Goal: Task Accomplishment & Management: Manage account settings

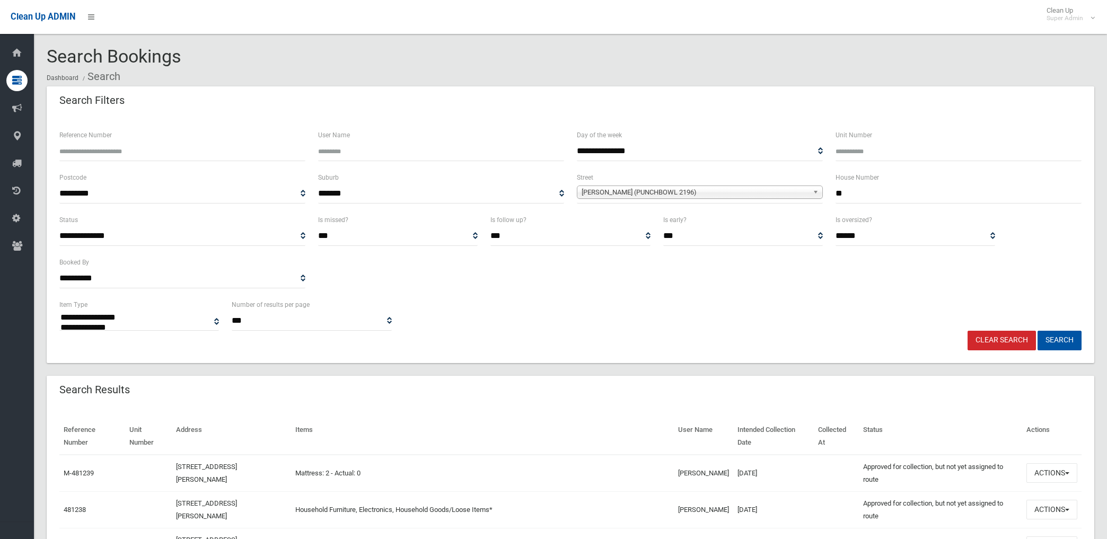
select select
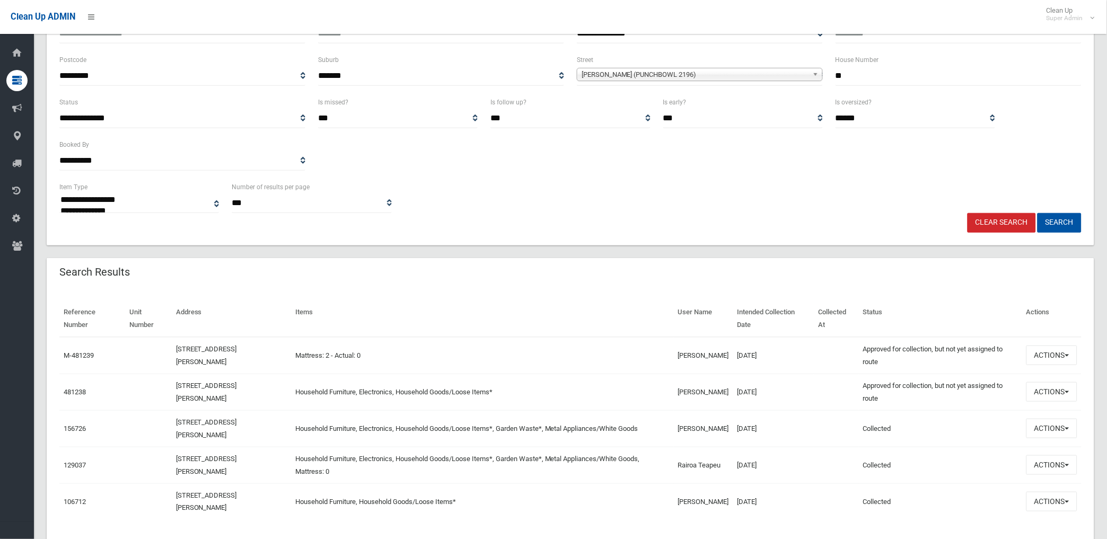
scroll to position [118, 0]
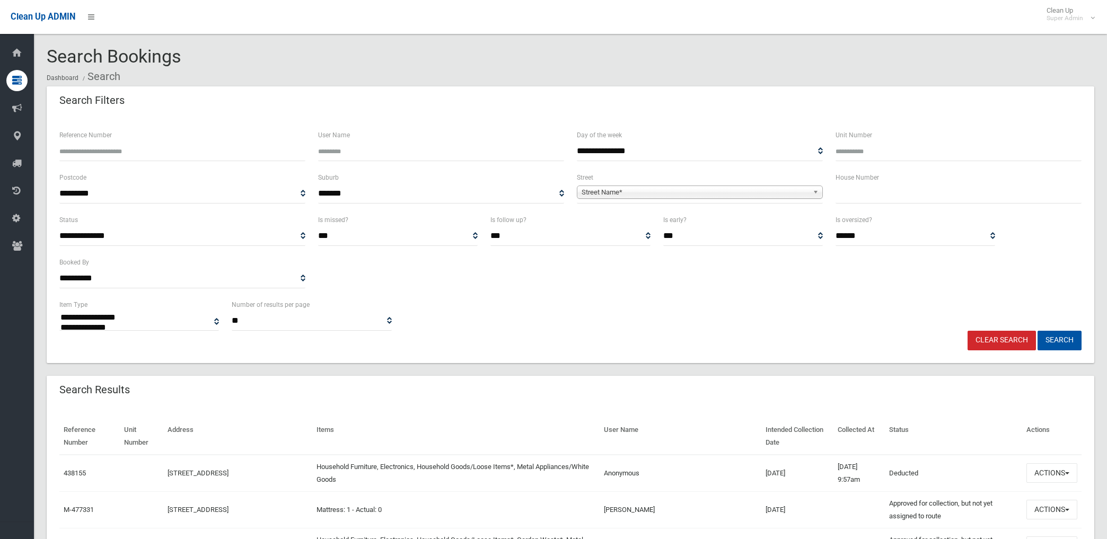
select select
click at [615, 189] on span "Street Name*" at bounding box center [695, 192] width 227 height 13
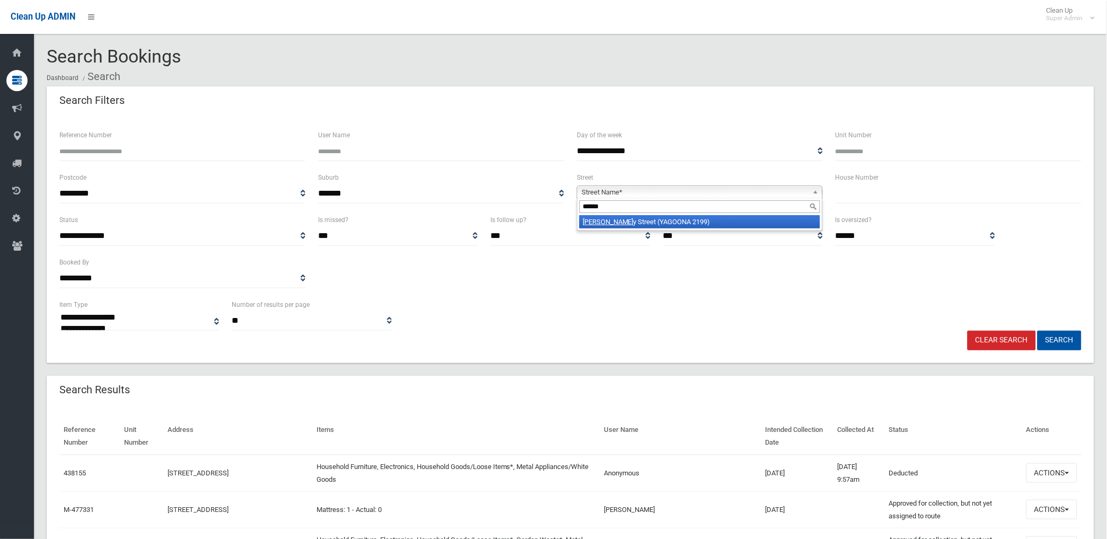
type input "******"
click at [629, 224] on li "Gregor y Street (YAGOONA 2199)" at bounding box center [699, 221] width 241 height 13
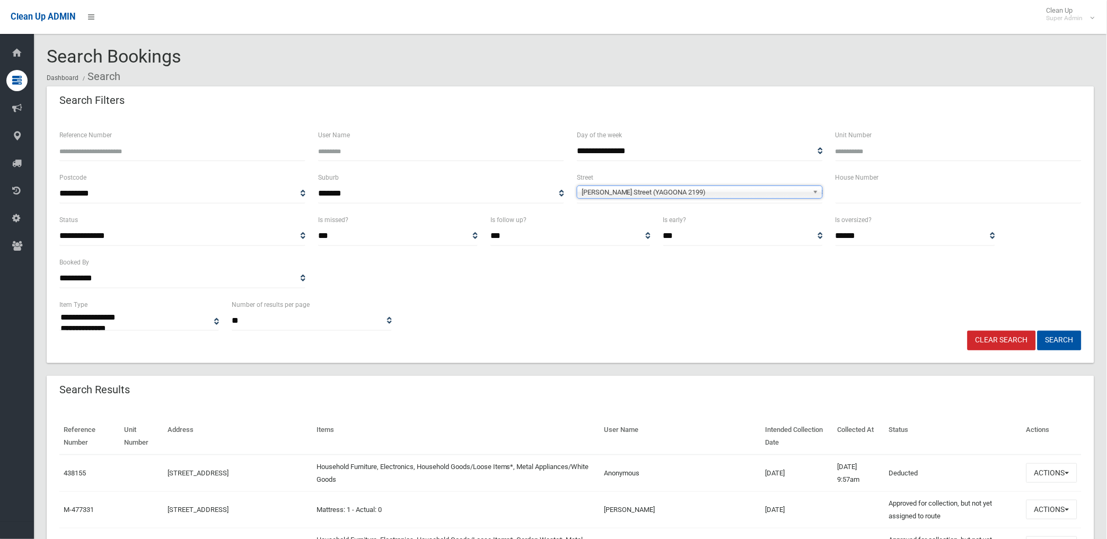
click at [945, 195] on input "text" at bounding box center [958, 194] width 246 height 20
type input "**"
click at [1037, 331] on button "Search" at bounding box center [1059, 341] width 44 height 20
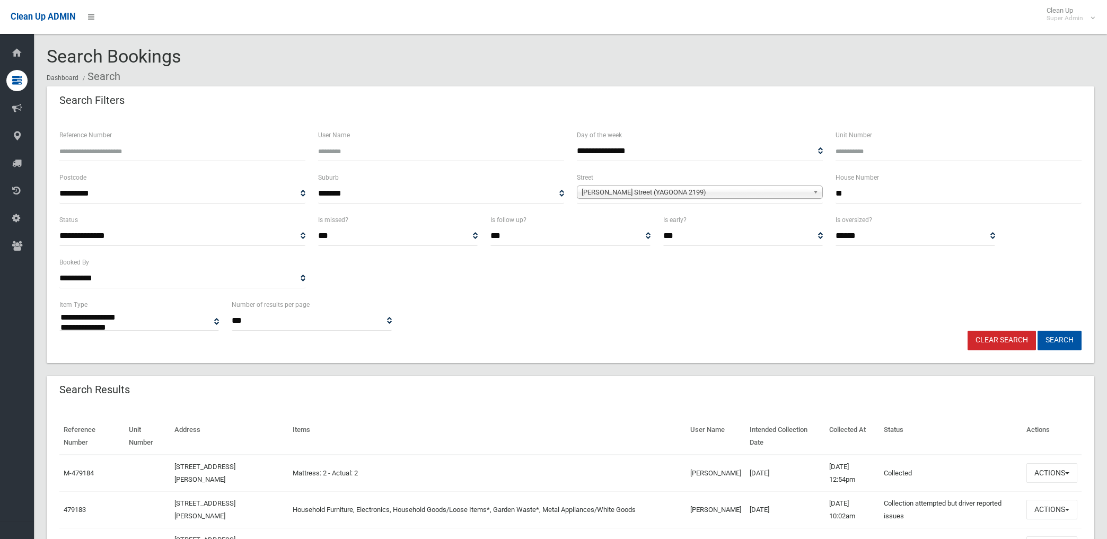
select select
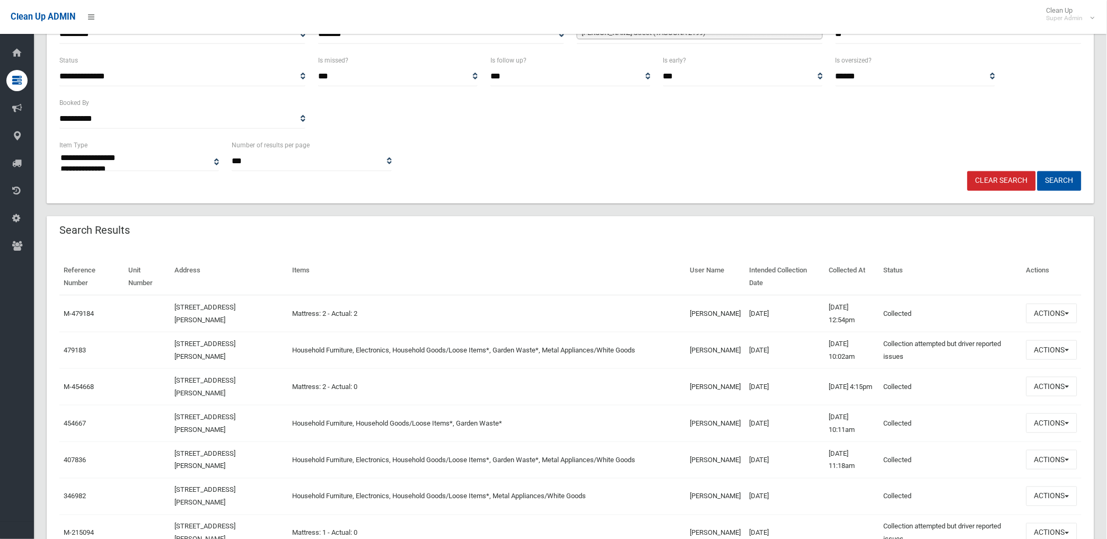
scroll to position [177, 0]
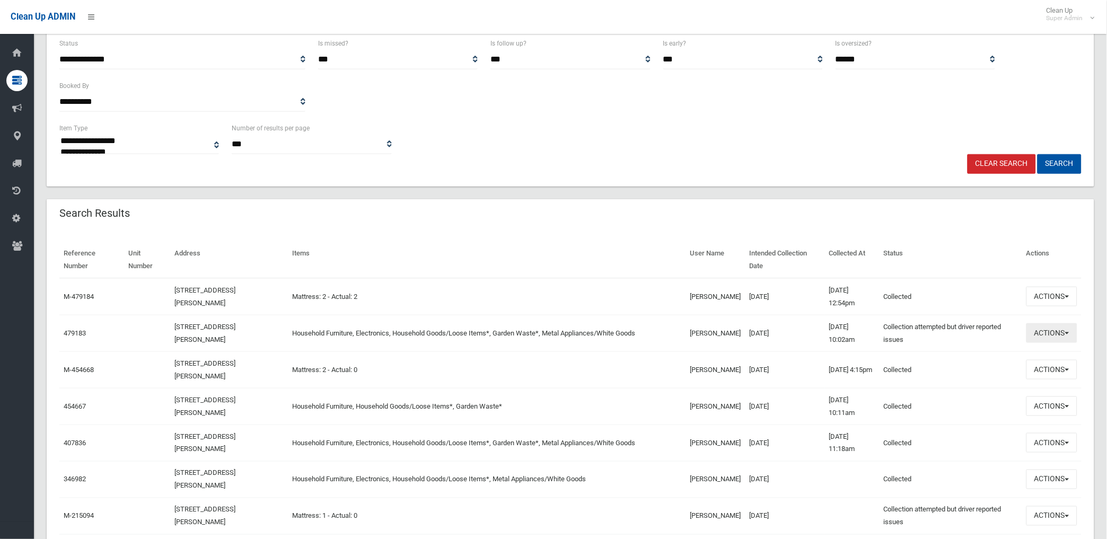
click at [1045, 327] on button "Actions" at bounding box center [1051, 333] width 51 height 20
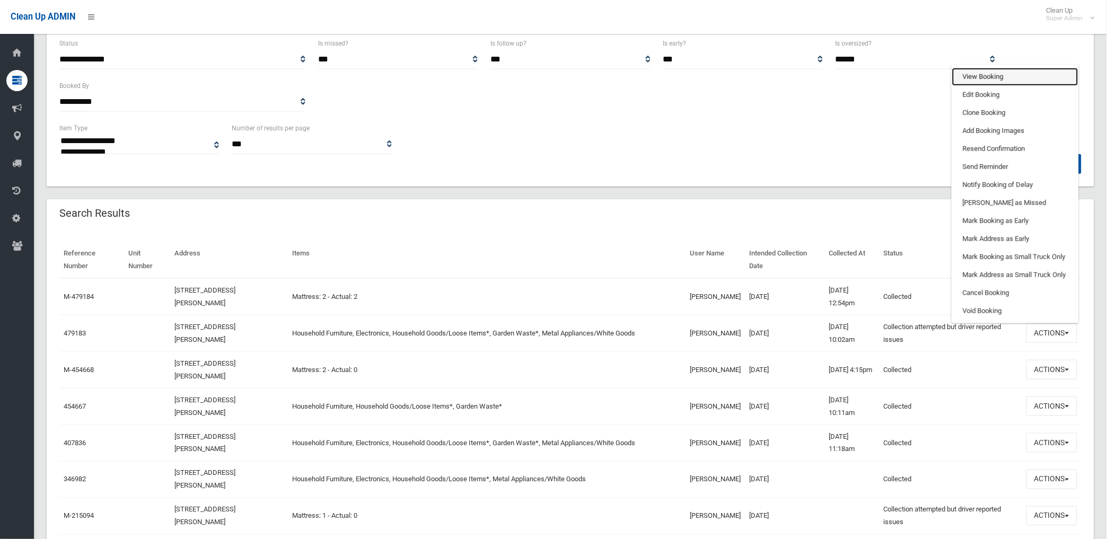
click at [978, 69] on link "View Booking" at bounding box center [1015, 77] width 126 height 18
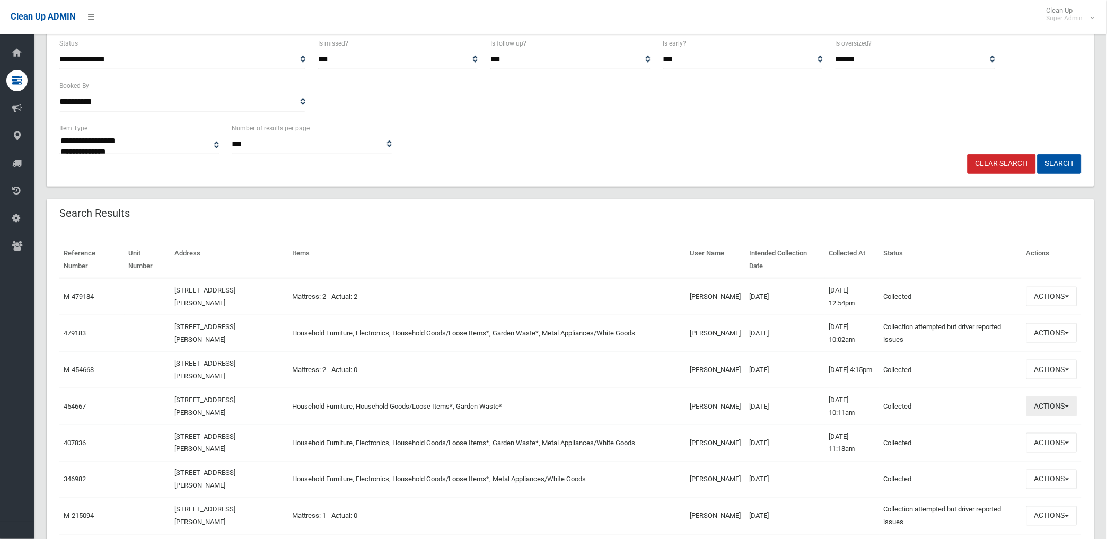
click at [1049, 405] on button "Actions" at bounding box center [1051, 407] width 51 height 20
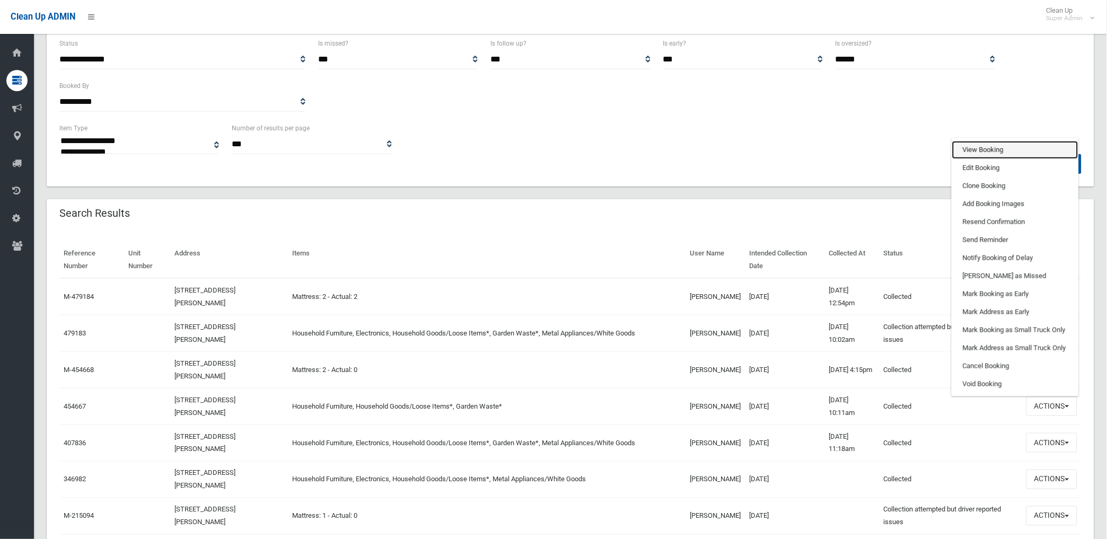
click at [988, 147] on link "View Booking" at bounding box center [1015, 150] width 126 height 18
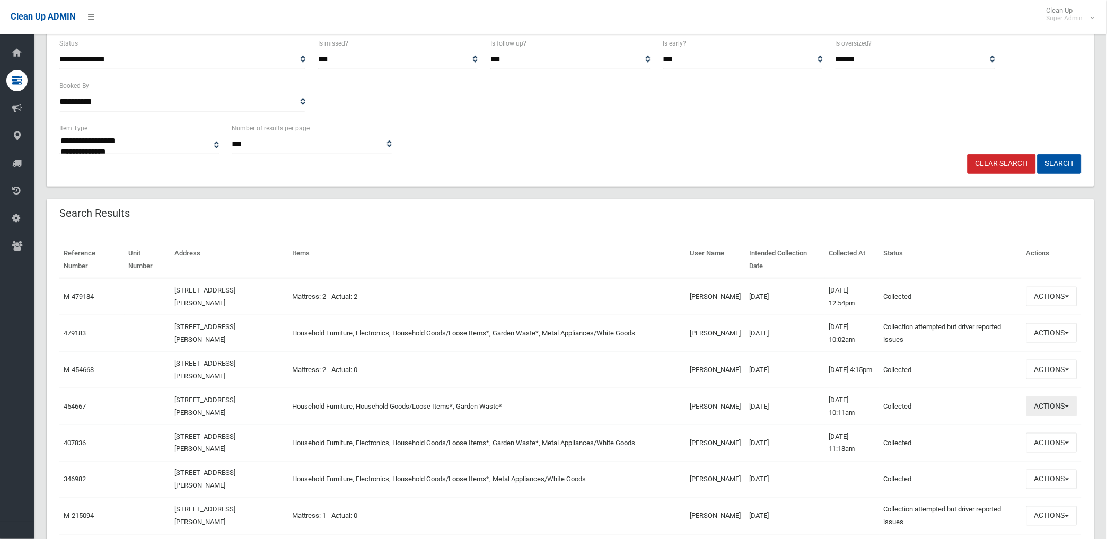
click at [1047, 406] on button "Actions" at bounding box center [1051, 407] width 51 height 20
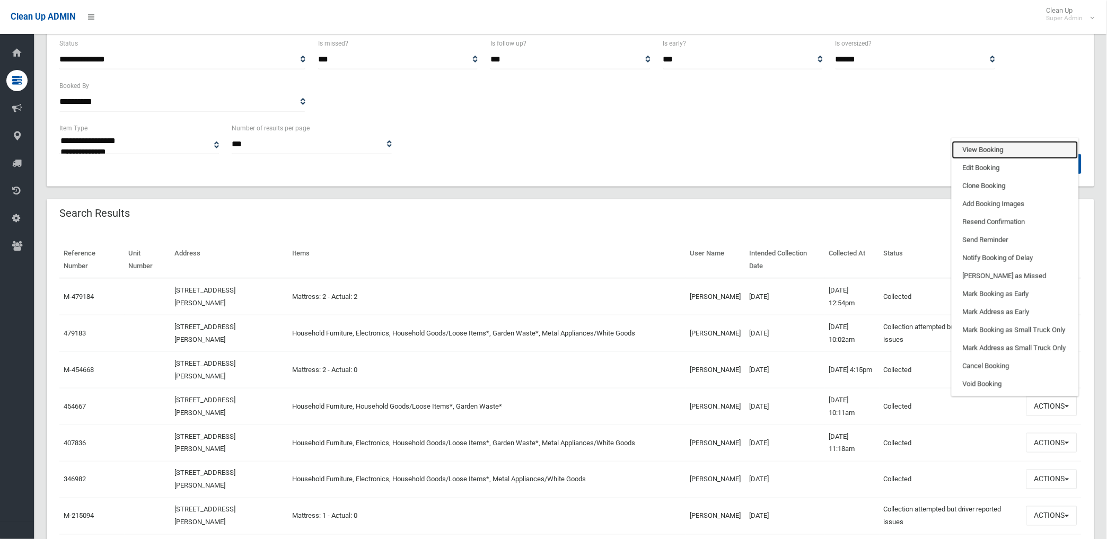
click at [982, 149] on link "View Booking" at bounding box center [1015, 150] width 126 height 18
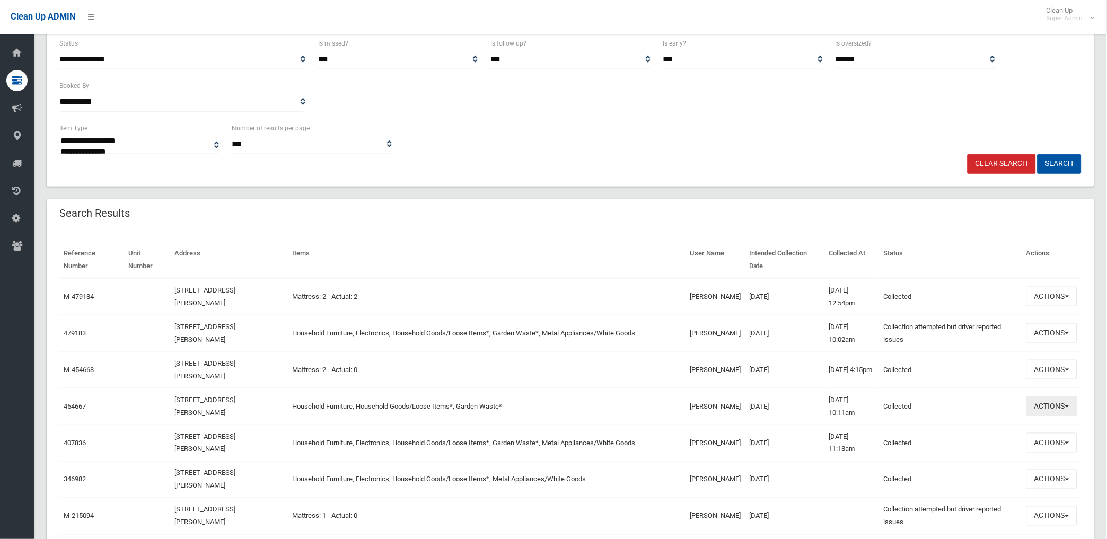
click at [1044, 406] on button "Actions" at bounding box center [1051, 407] width 51 height 20
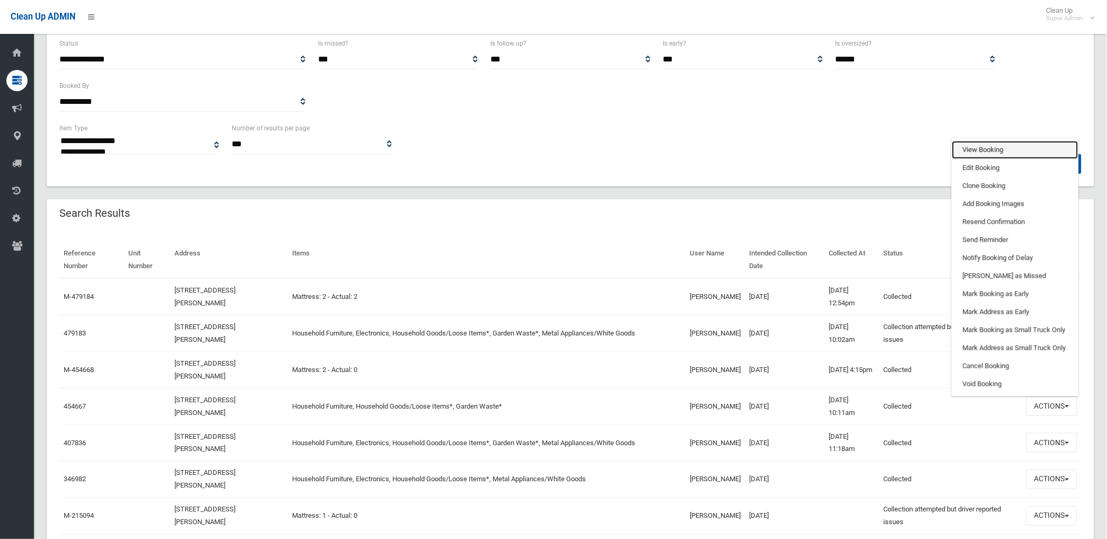
click at [979, 151] on link "View Booking" at bounding box center [1015, 150] width 126 height 18
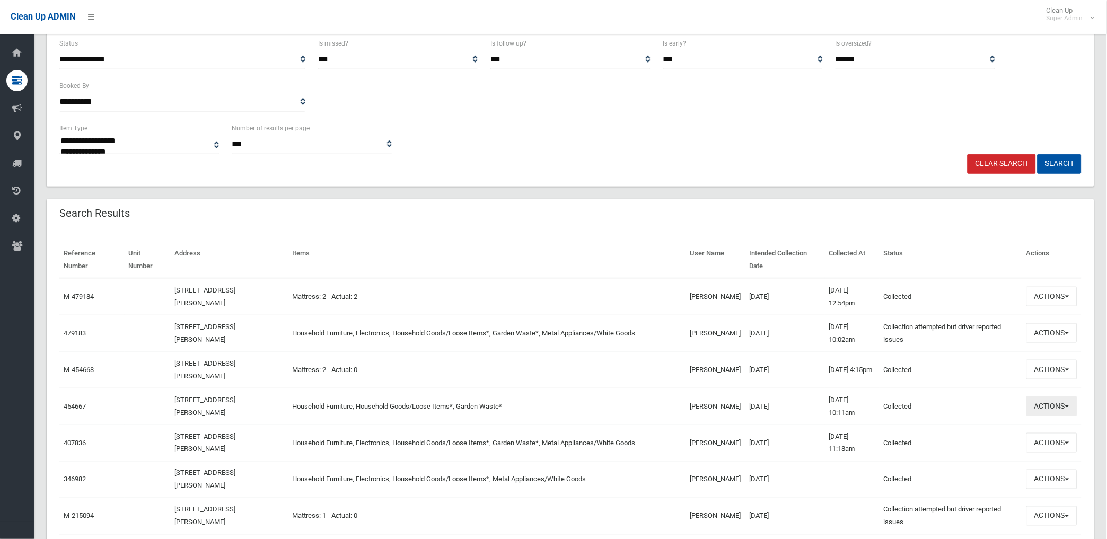
click at [1045, 404] on button "Actions" at bounding box center [1051, 407] width 51 height 20
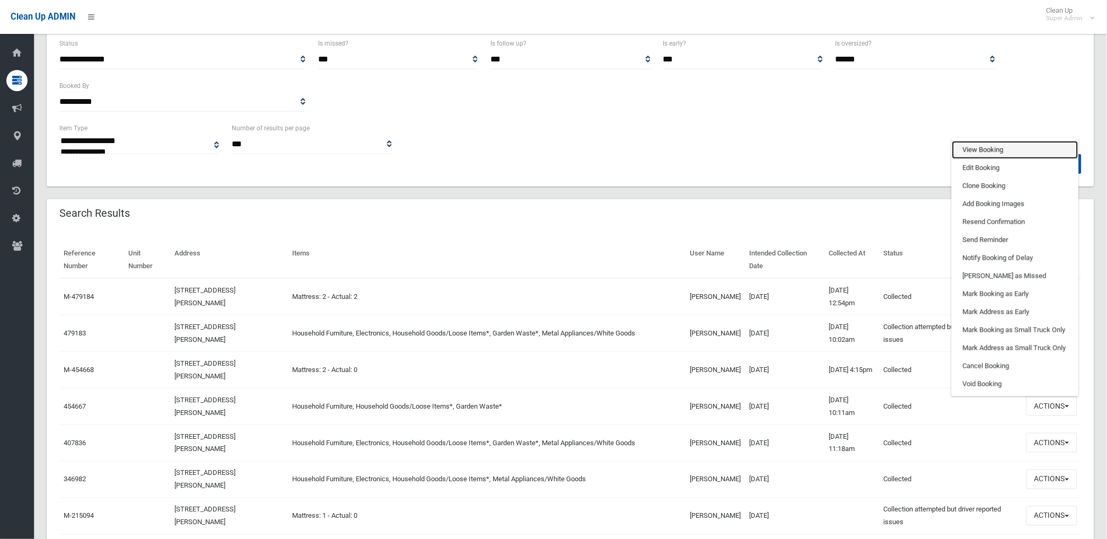
drag, startPoint x: 984, startPoint y: 152, endPoint x: 766, endPoint y: 216, distance: 227.1
click at [984, 151] on link "View Booking" at bounding box center [1015, 150] width 126 height 18
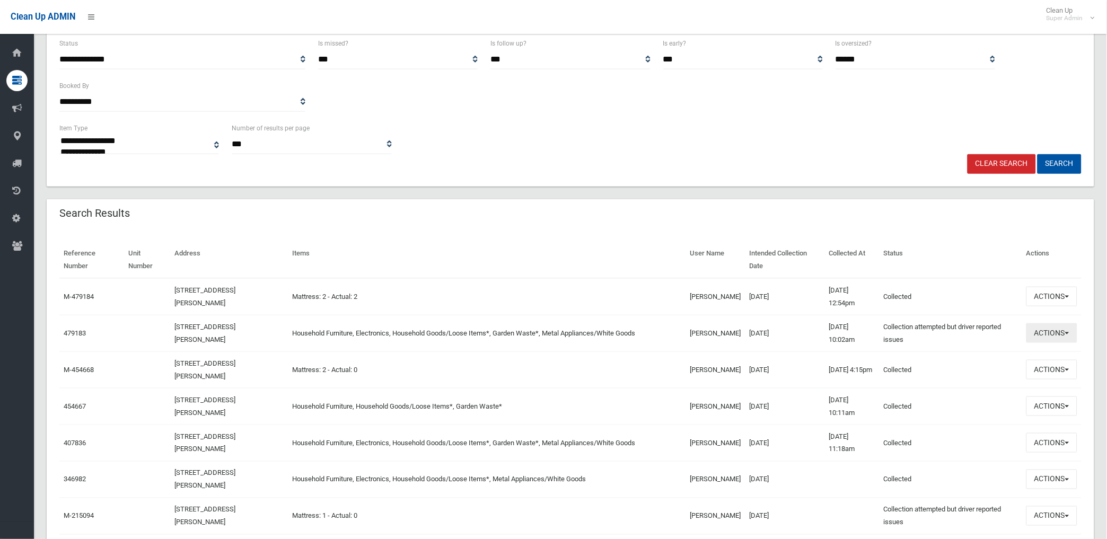
click at [1051, 331] on button "Actions" at bounding box center [1051, 333] width 51 height 20
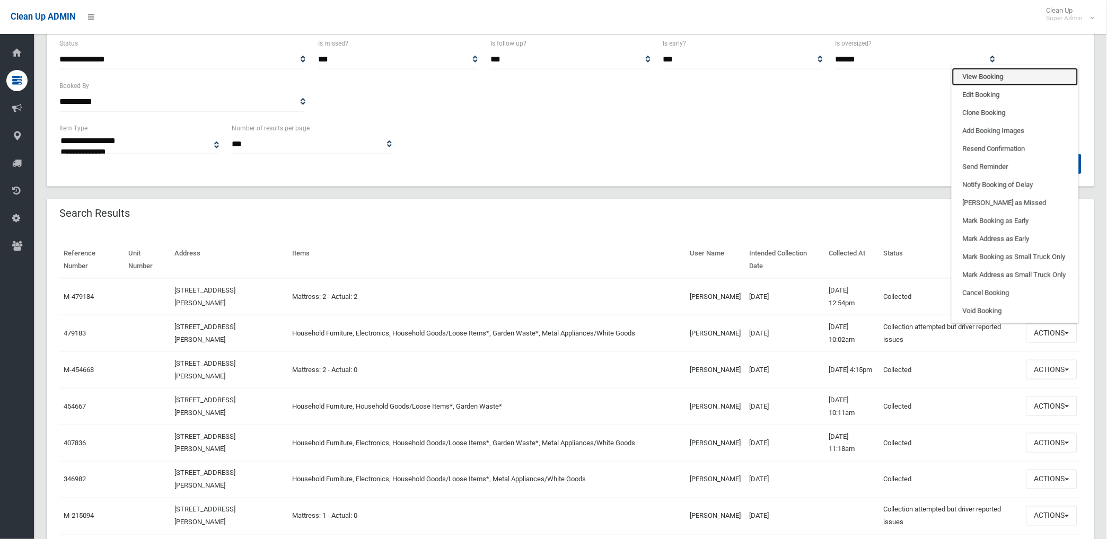
click at [989, 74] on link "View Booking" at bounding box center [1015, 77] width 126 height 18
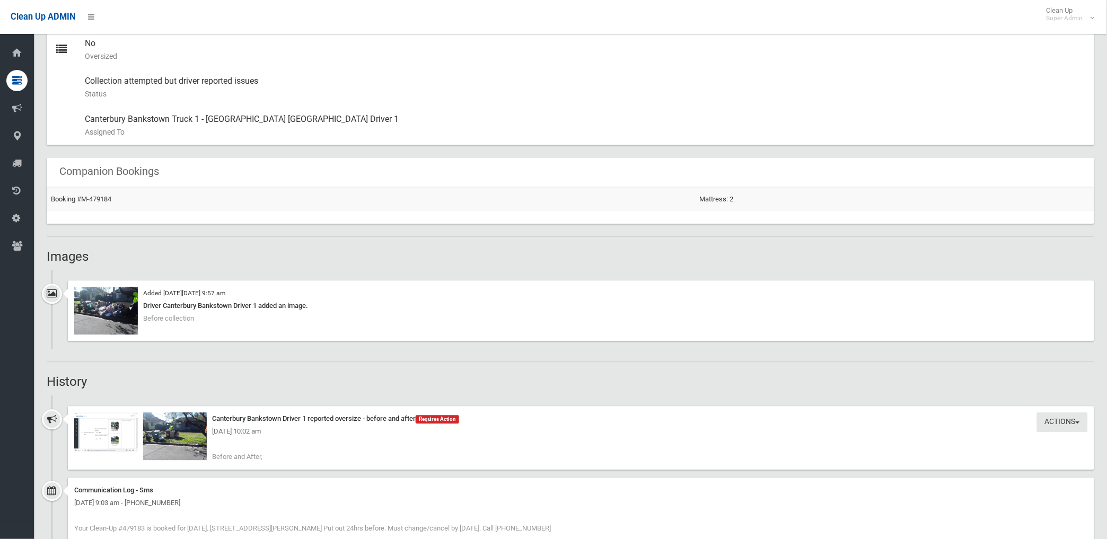
scroll to position [589, 0]
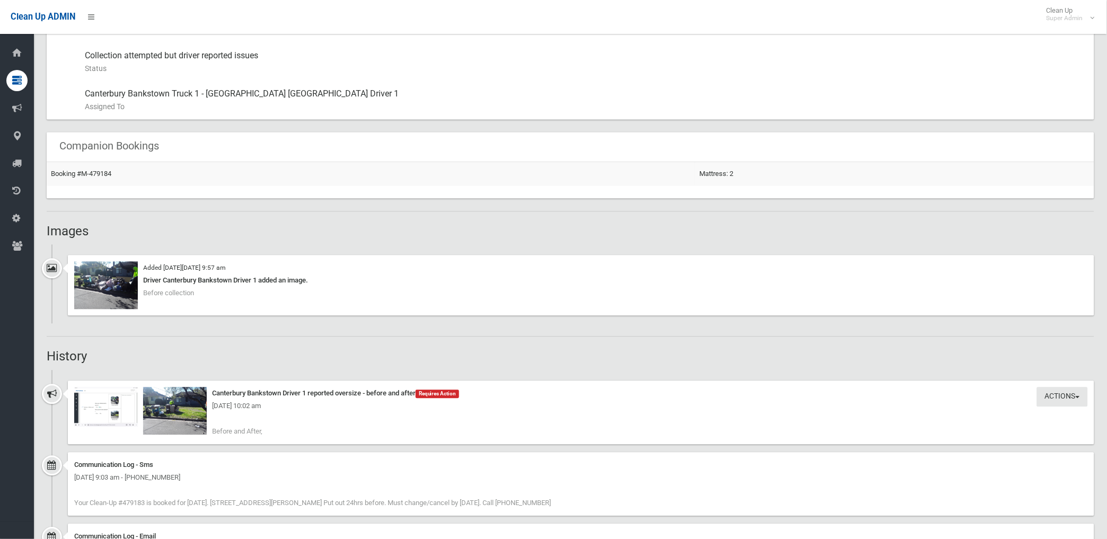
click at [169, 411] on div "[DATE] 10:02 am" at bounding box center [581, 406] width 1014 height 13
click at [171, 414] on img at bounding box center [175, 412] width 64 height 48
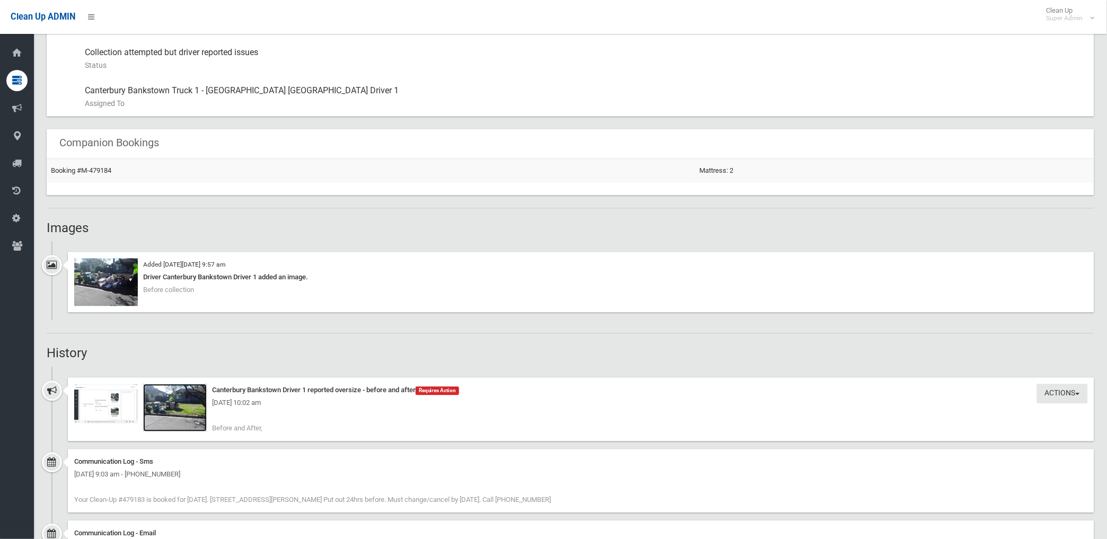
scroll to position [571, 0]
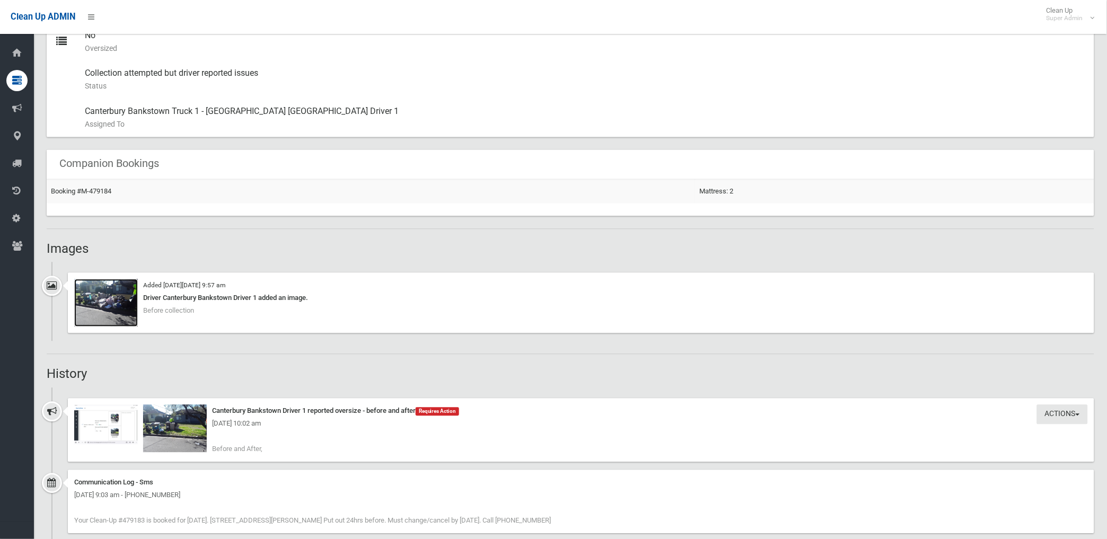
click at [122, 315] on img at bounding box center [106, 303] width 64 height 48
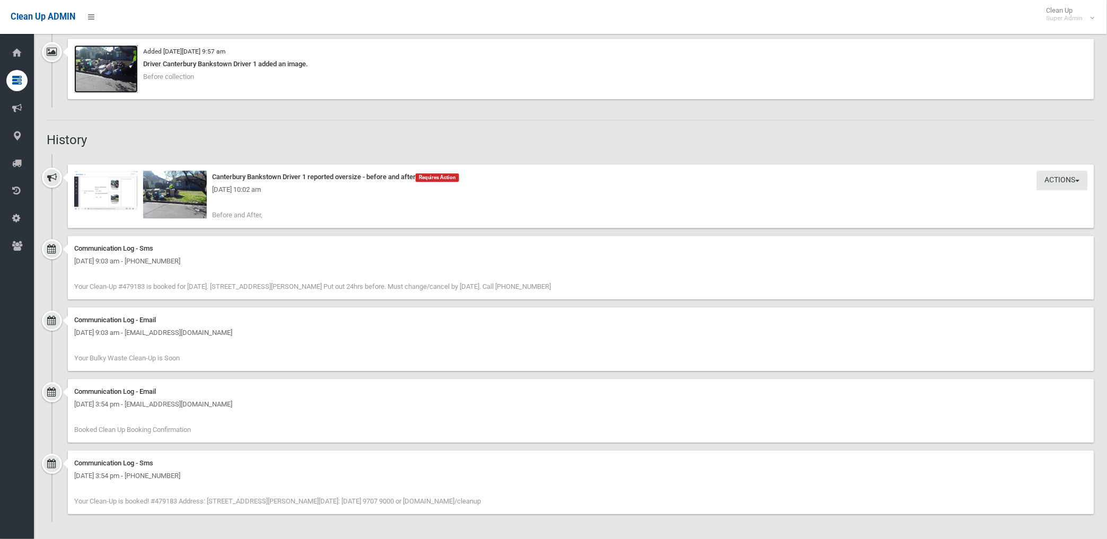
scroll to position [807, 0]
click at [182, 204] on img at bounding box center [175, 193] width 64 height 48
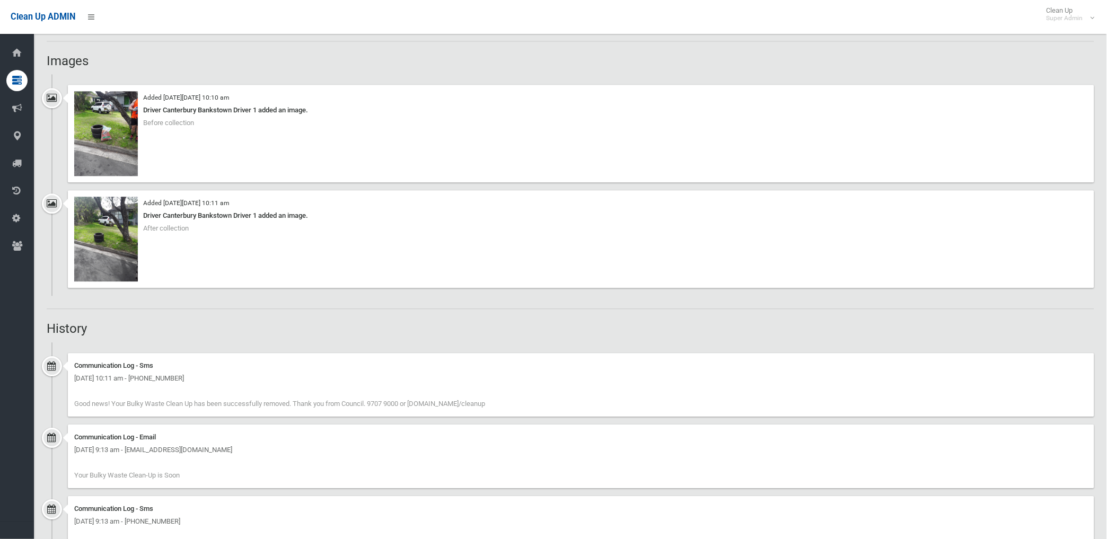
scroll to position [689, 0]
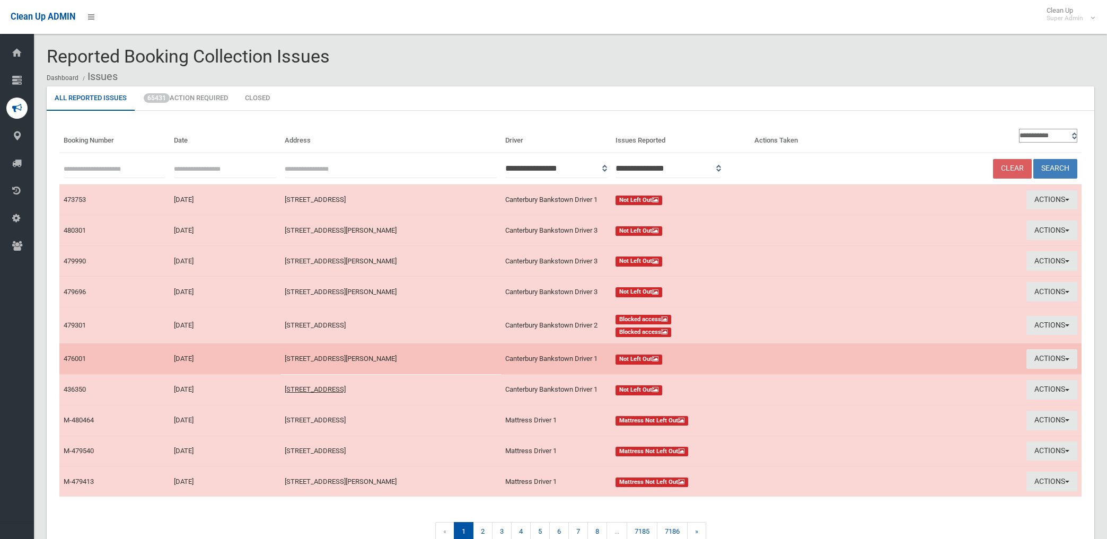
scroll to position [57, 0]
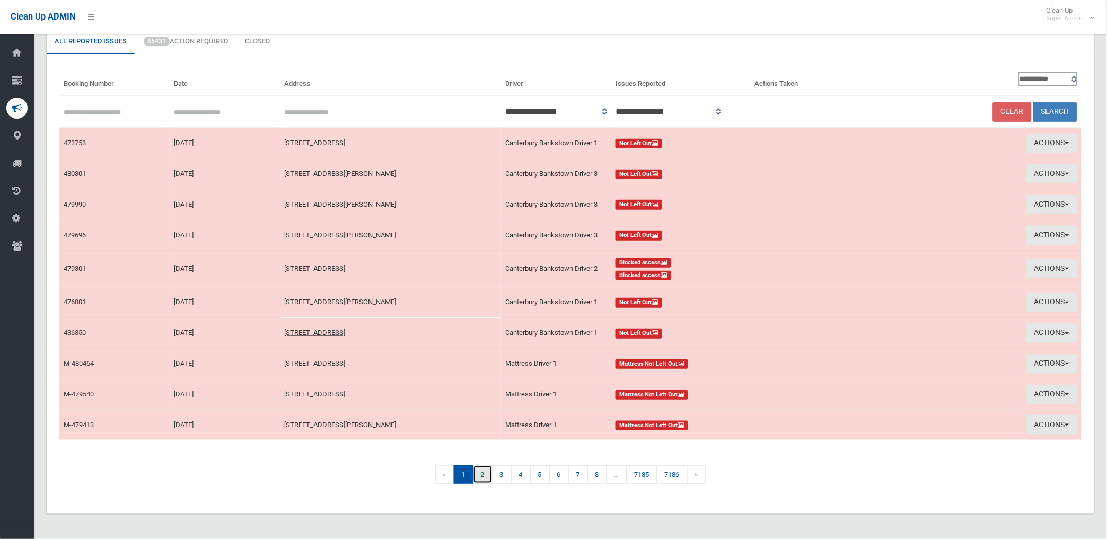
click at [481, 473] on link "2" at bounding box center [483, 474] width 20 height 19
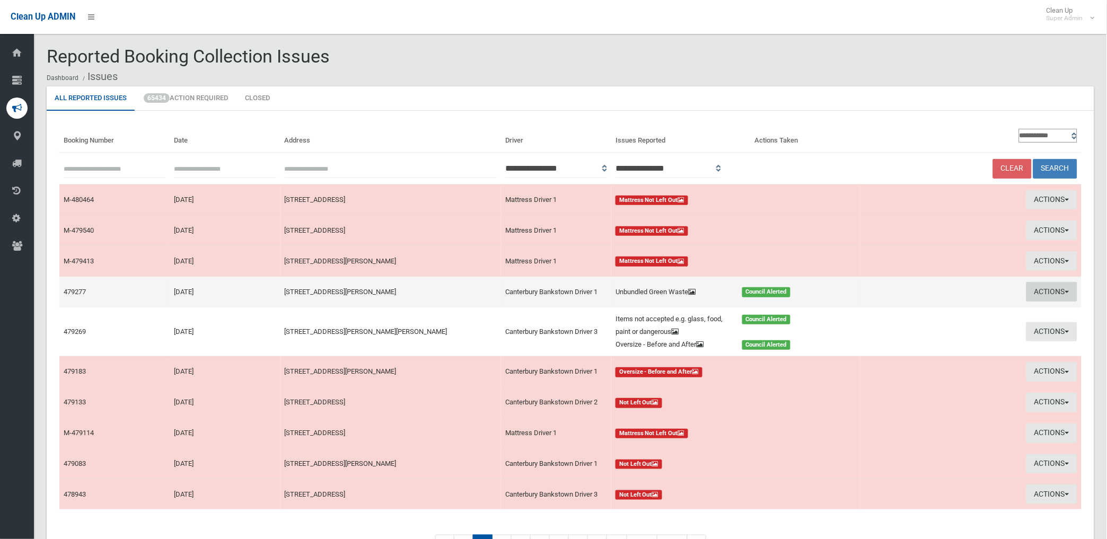
click at [1046, 286] on button "Actions" at bounding box center [1051, 292] width 51 height 20
click at [886, 313] on link "View Booking" at bounding box center [928, 314] width 126 height 18
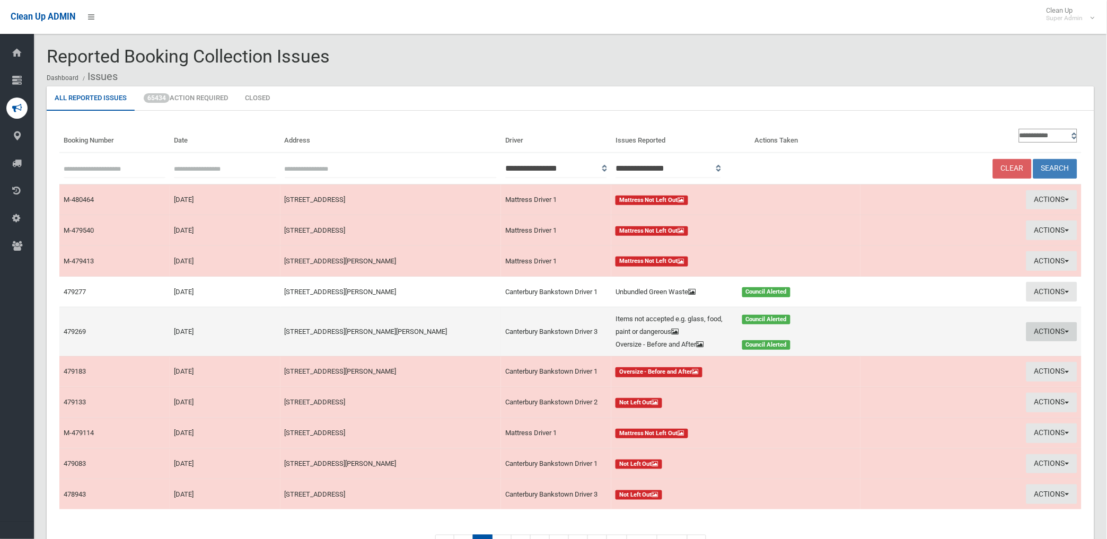
click at [1053, 330] on button "Actions" at bounding box center [1051, 332] width 51 height 20
click at [884, 353] on link "View Booking" at bounding box center [928, 354] width 126 height 18
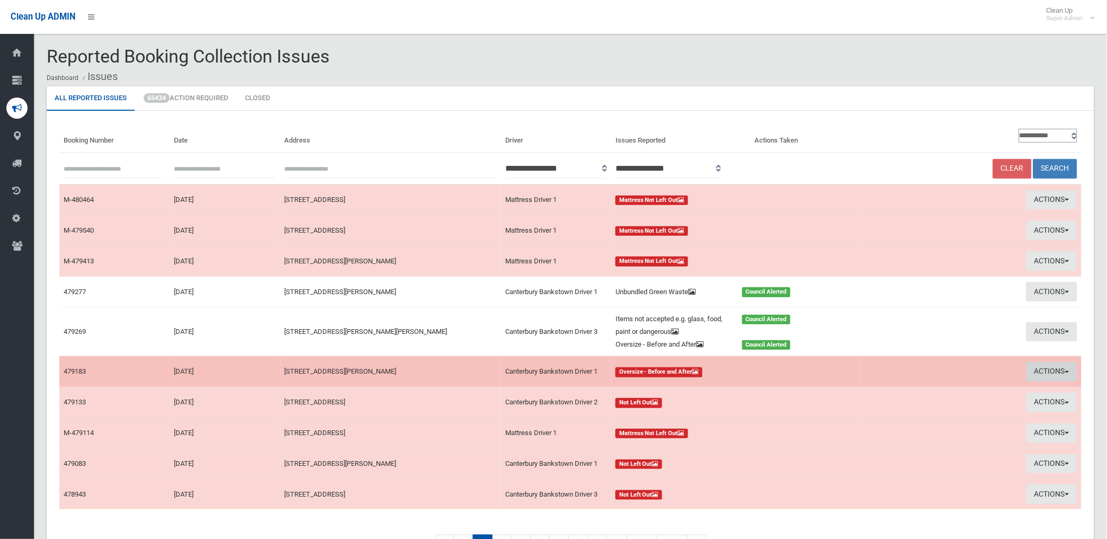
click at [1037, 372] on button "Actions" at bounding box center [1051, 372] width 51 height 20
click at [1037, 372] on td "Actions View Booking Take Action" at bounding box center [970, 371] width 221 height 31
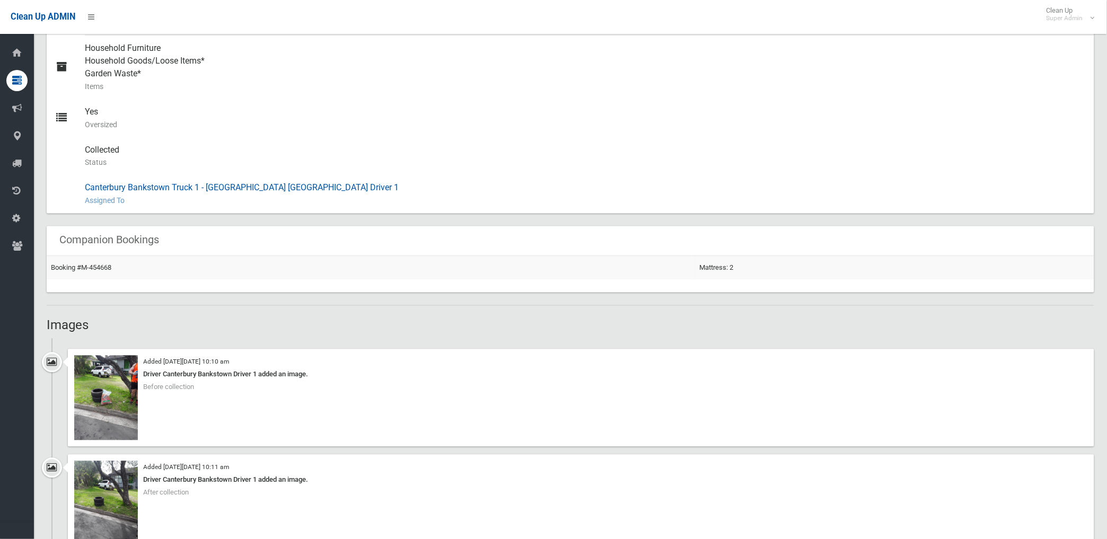
scroll to position [530, 0]
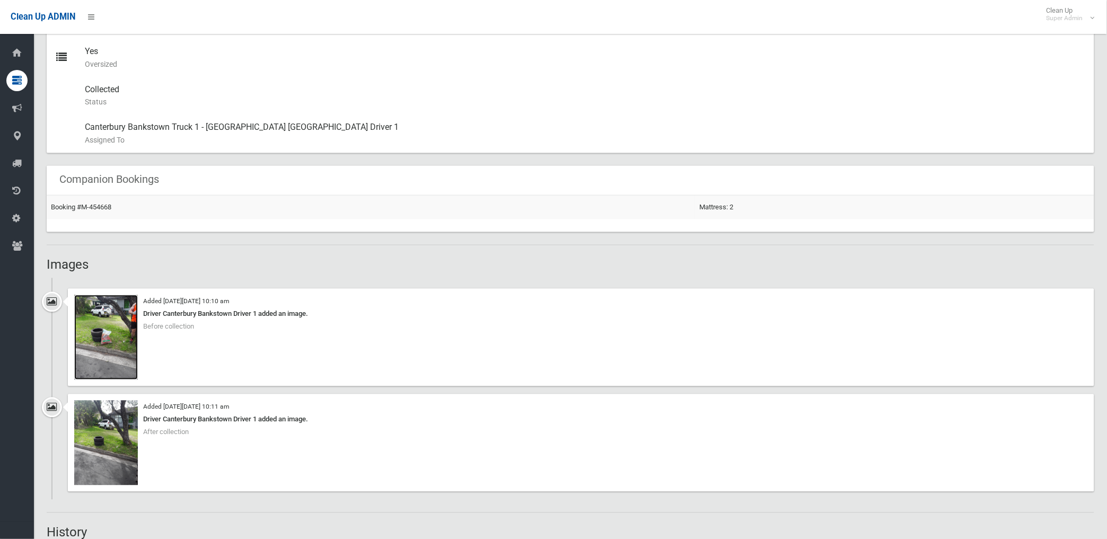
click at [98, 348] on img at bounding box center [106, 337] width 64 height 85
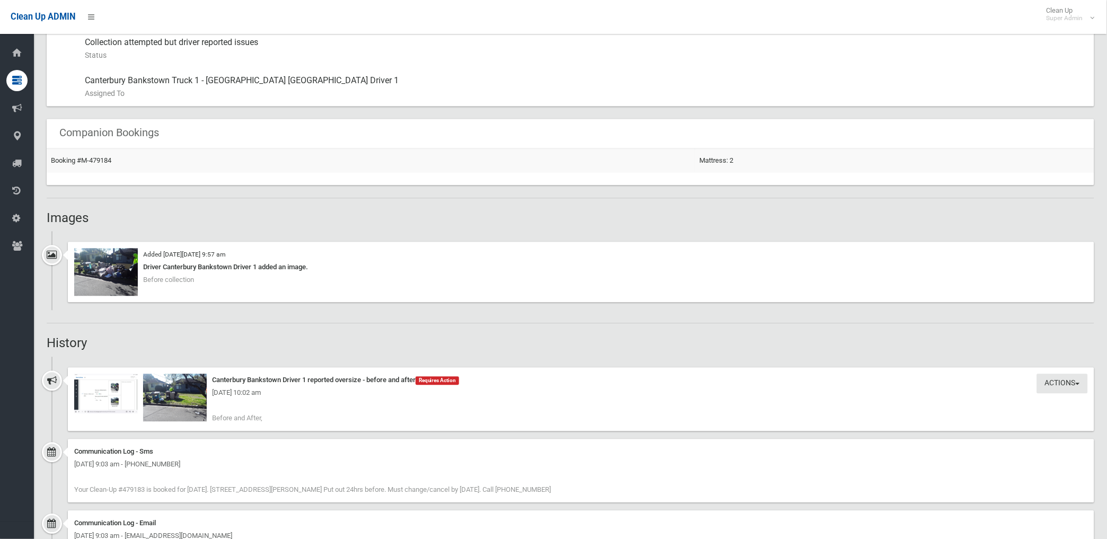
scroll to position [648, 0]
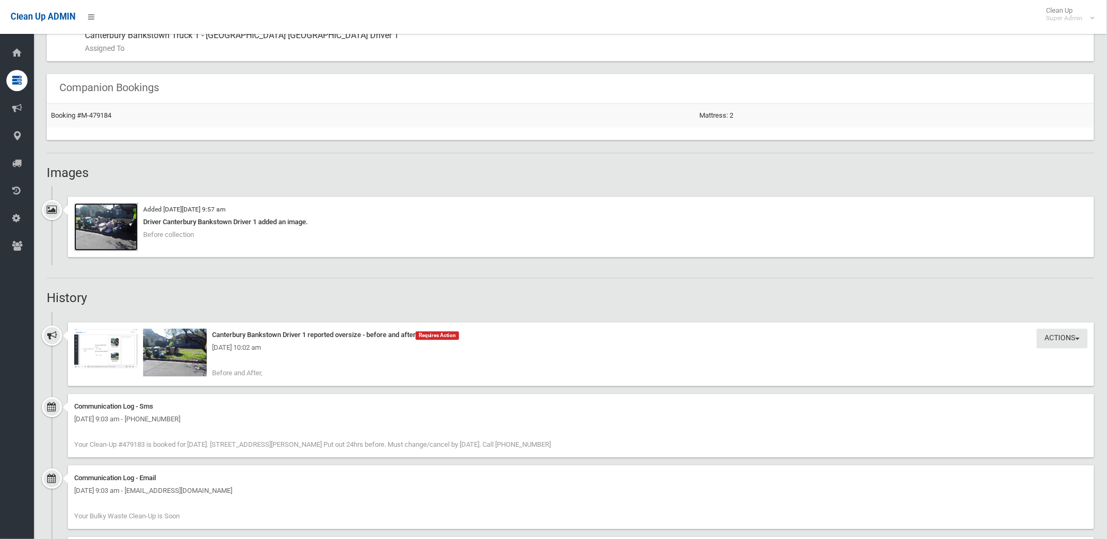
click at [108, 235] on img at bounding box center [106, 227] width 64 height 48
click at [194, 359] on img at bounding box center [175, 353] width 64 height 48
click at [131, 357] on img at bounding box center [106, 349] width 64 height 40
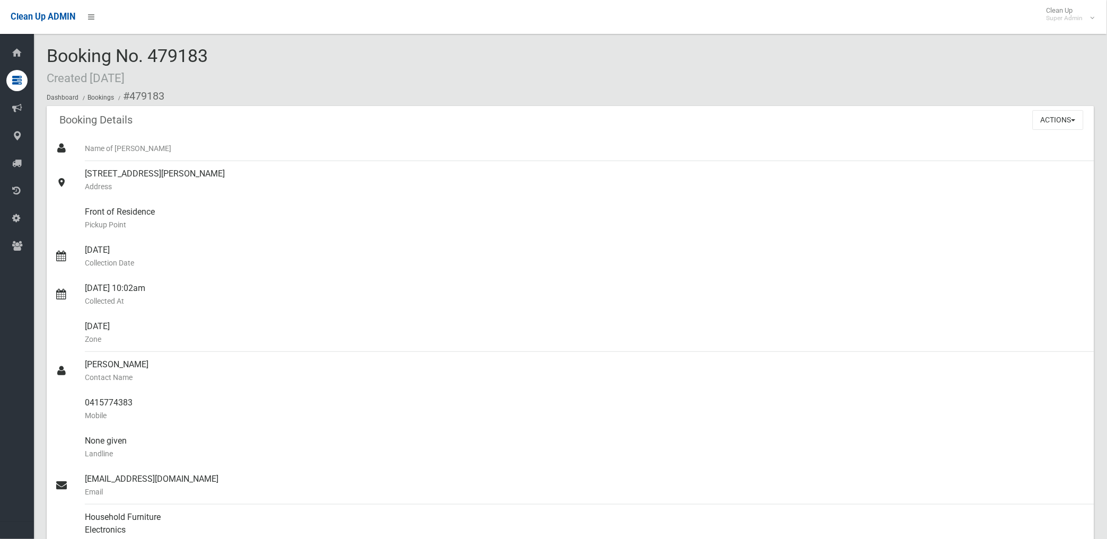
scroll to position [0, 0]
drag, startPoint x: 129, startPoint y: 94, endPoint x: 149, endPoint y: 398, distance: 304.5
copy section "479183 Booking Details Actions View Booking Edit Booking Clone Booking Add Book…"
click at [436, 235] on div "Front of Residence [GEOGRAPHIC_DATA]" at bounding box center [585, 219] width 1001 height 38
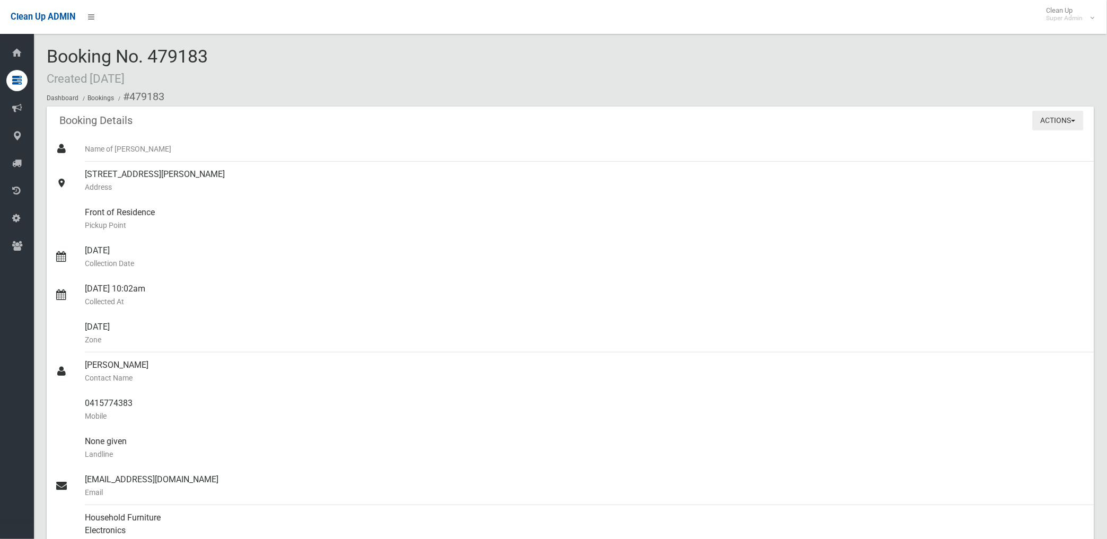
click at [1053, 126] on button "Actions" at bounding box center [1058, 121] width 51 height 20
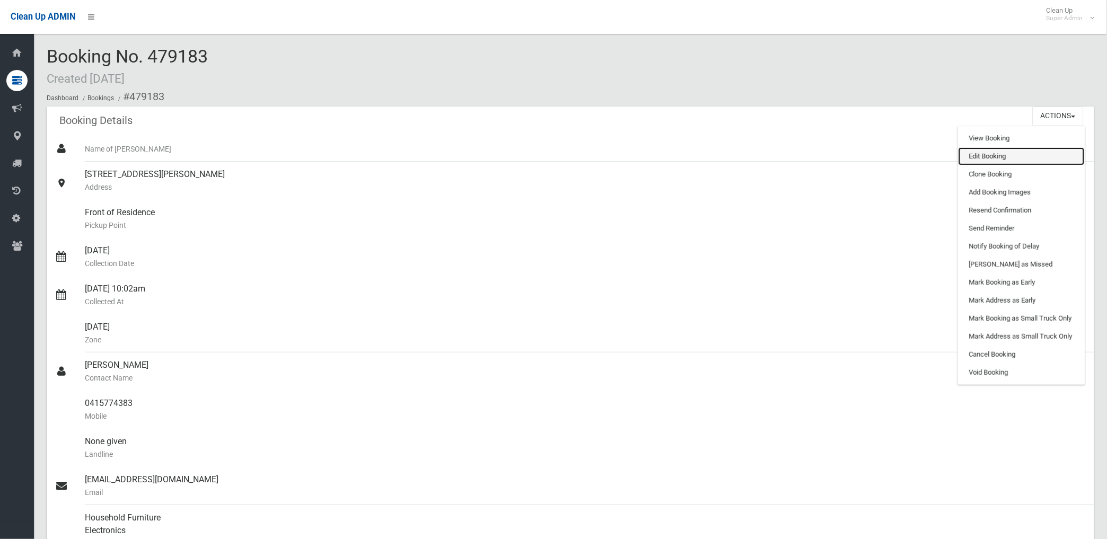
click at [973, 162] on link "Edit Booking" at bounding box center [1021, 156] width 126 height 18
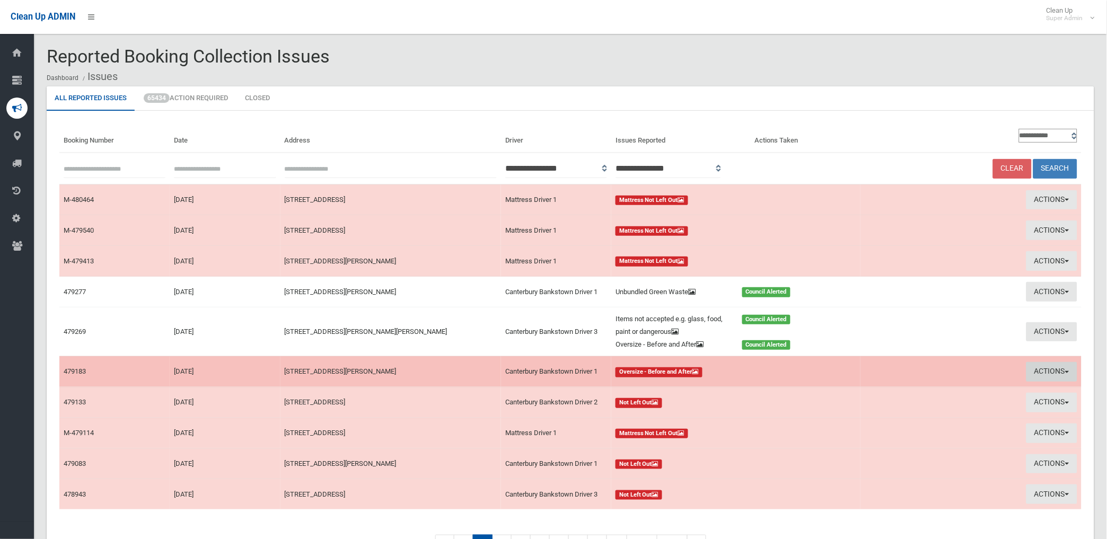
click at [1050, 374] on button "Actions" at bounding box center [1051, 372] width 51 height 20
click at [894, 408] on link "Take Action" at bounding box center [928, 412] width 126 height 18
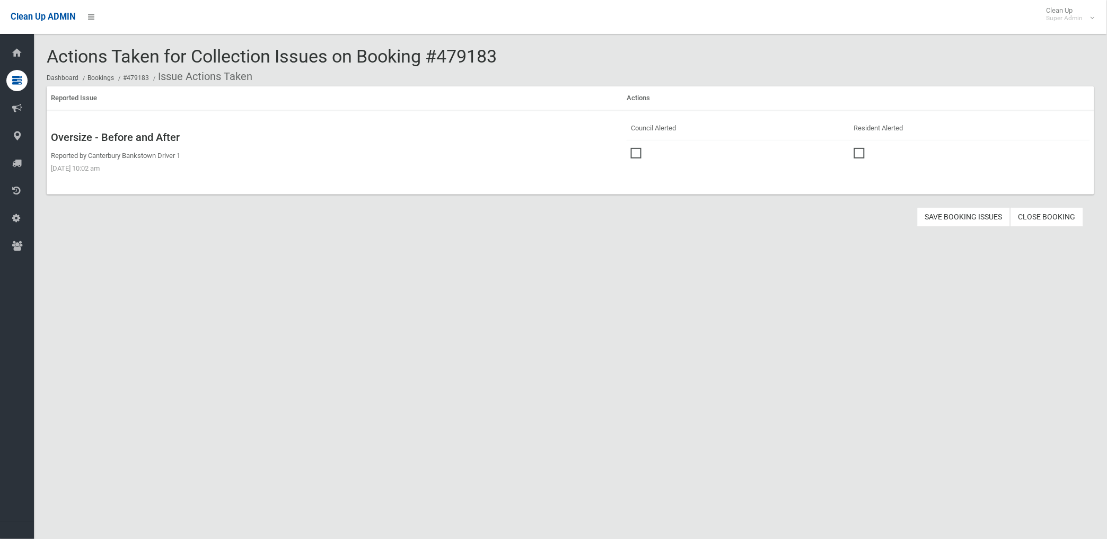
click at [634, 148] on span at bounding box center [639, 148] width 16 height 0
click at [948, 213] on button "Save Booking Issues" at bounding box center [963, 217] width 93 height 20
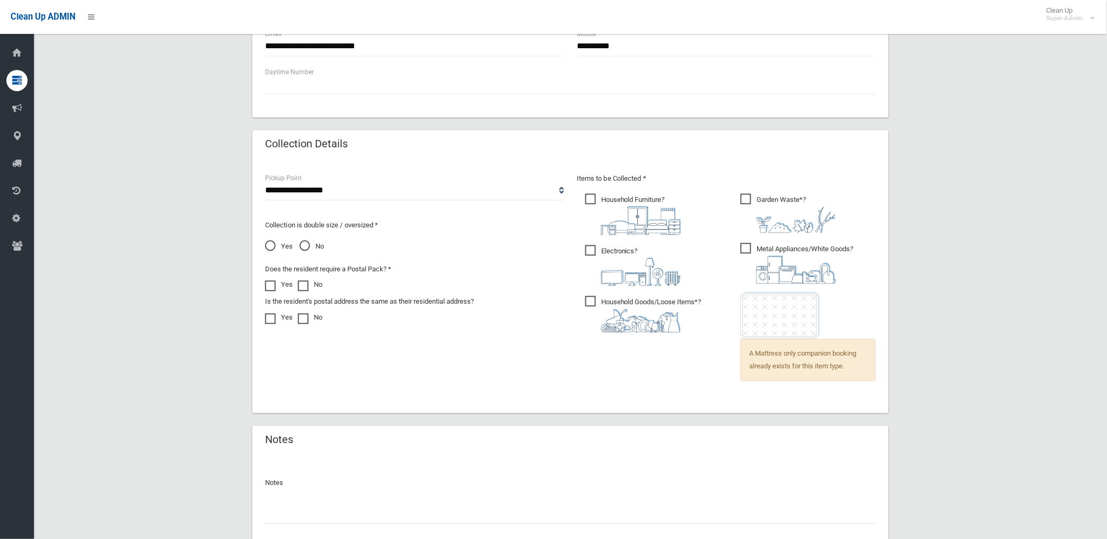
scroll to position [680, 0]
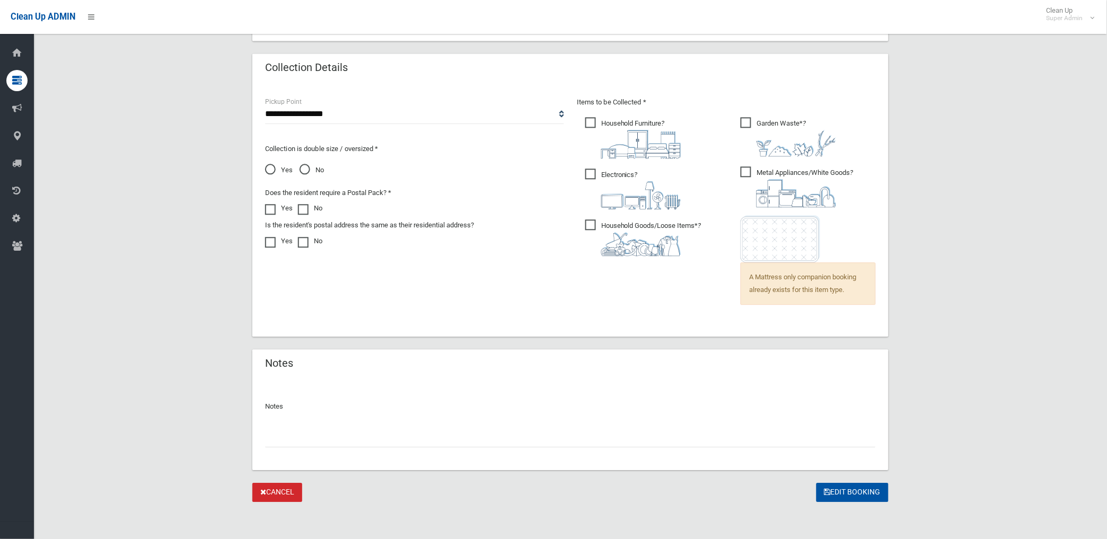
click at [305, 437] on input "text" at bounding box center [570, 438] width 611 height 20
paste input "*******"
click at [309, 433] on input "**********" at bounding box center [570, 438] width 611 height 20
type input "**********"
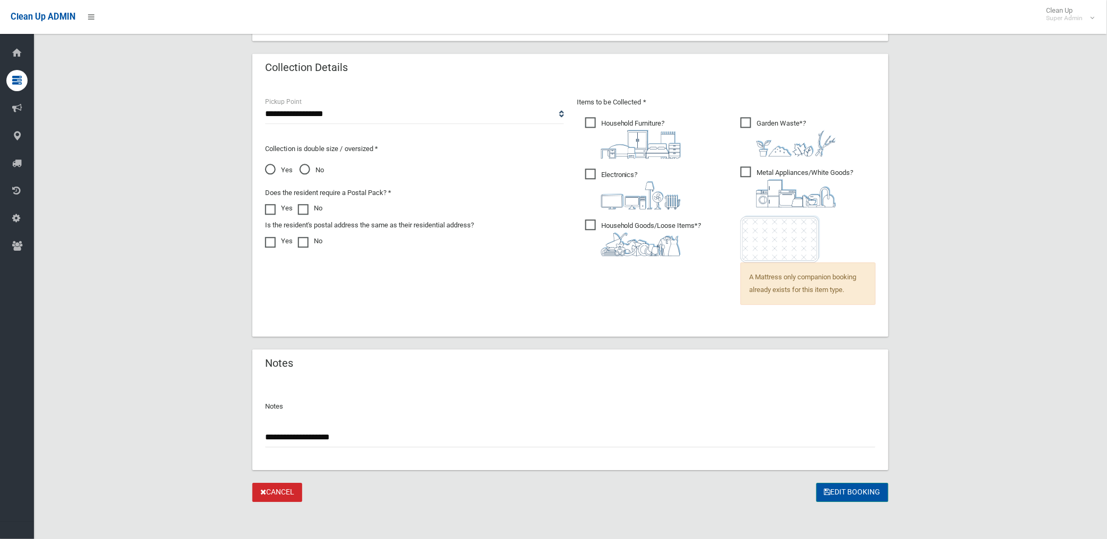
click at [848, 491] on button "Edit Booking" at bounding box center [852, 493] width 72 height 20
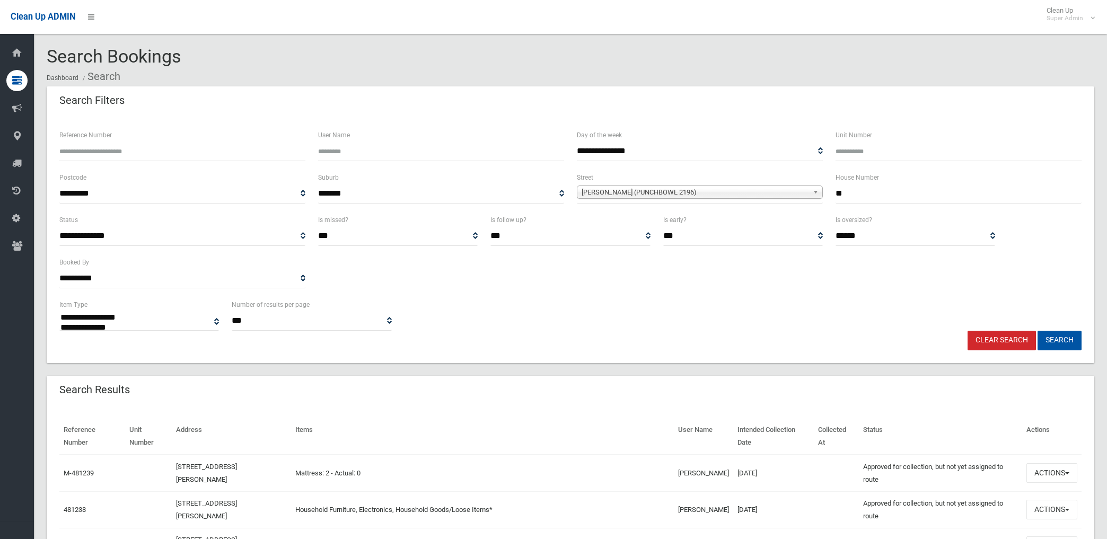
select select
